Goal: Find specific page/section: Find specific page/section

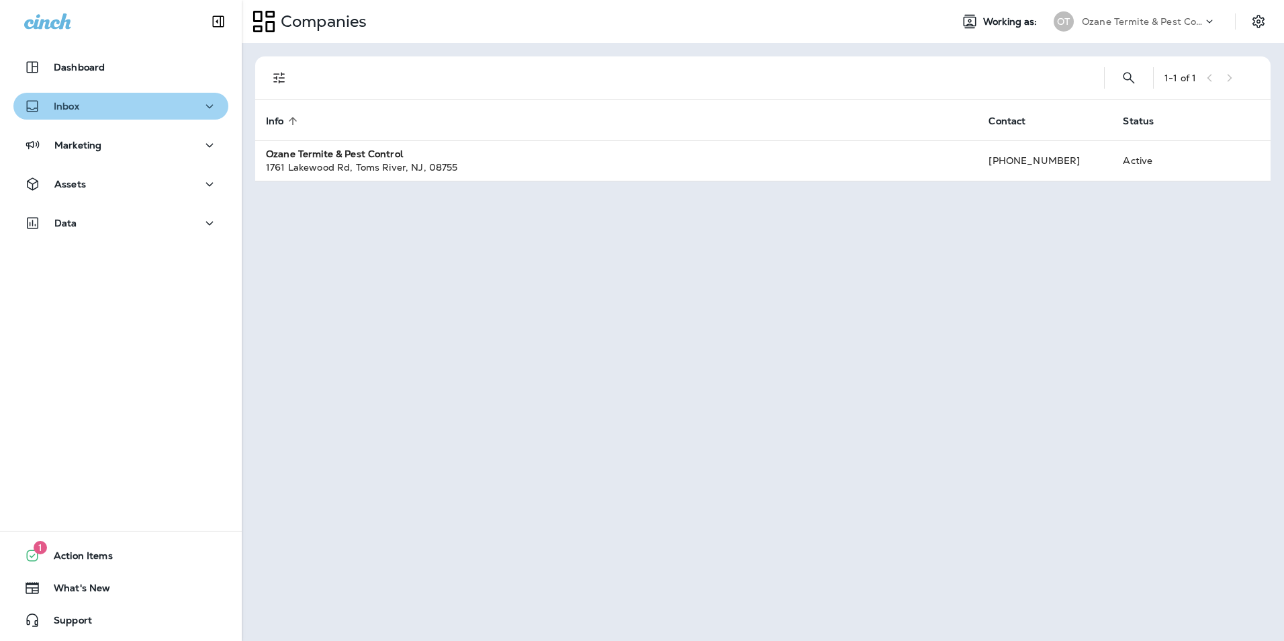
click at [121, 108] on div "Inbox" at bounding box center [120, 106] width 193 height 17
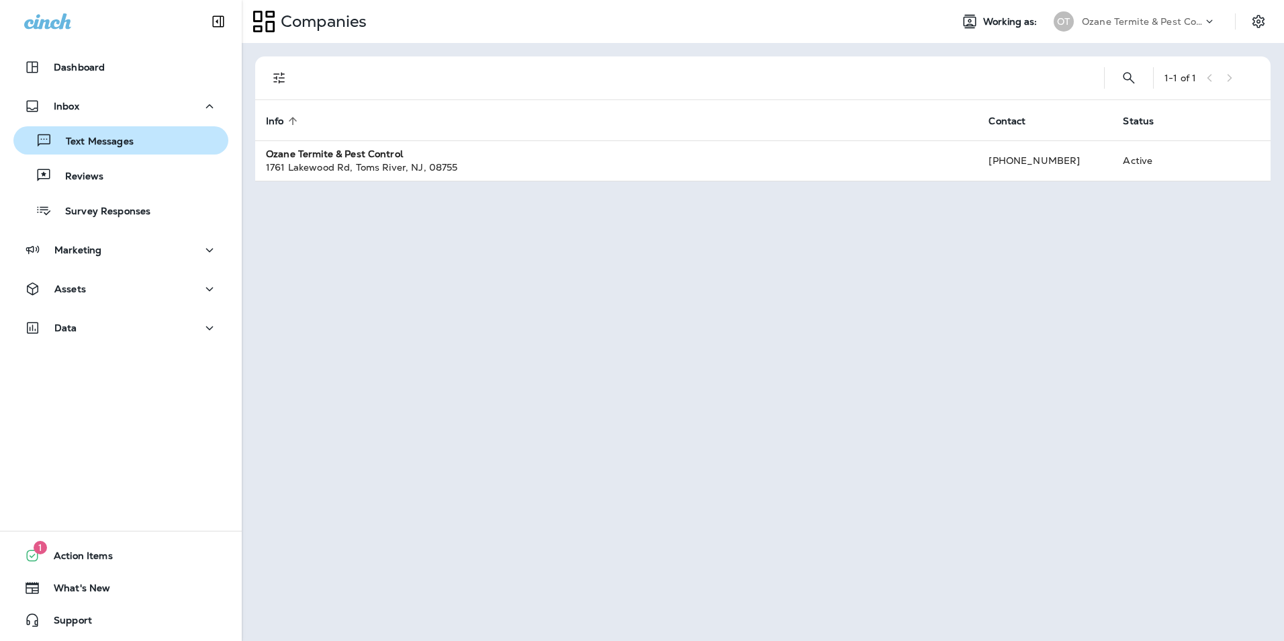
click at [105, 144] on p "Text Messages" at bounding box center [92, 142] width 81 height 13
